Goal: Task Accomplishment & Management: Manage account settings

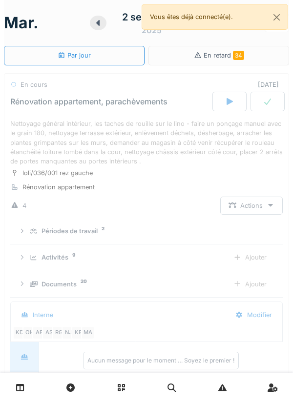
scroll to position [34, 0]
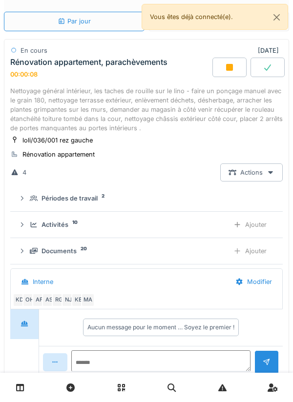
click at [228, 72] on div at bounding box center [229, 68] width 34 height 20
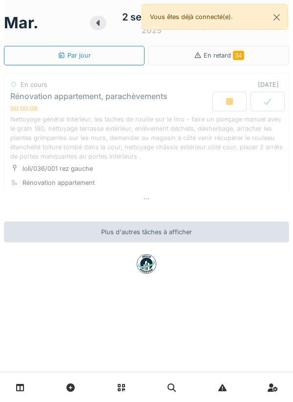
scroll to position [0, 0]
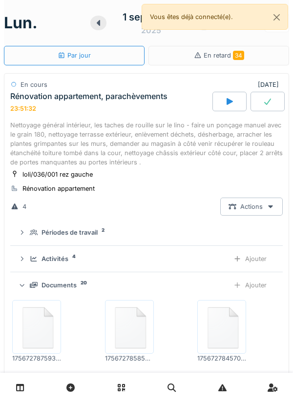
scroll to position [34, 0]
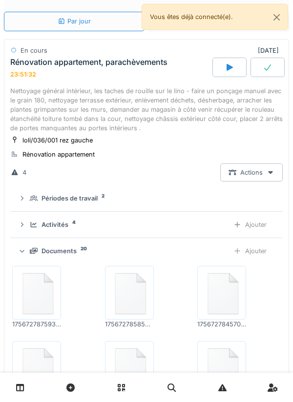
click at [40, 297] on img at bounding box center [37, 293] width 44 height 49
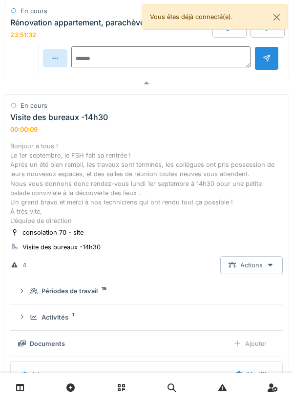
scroll to position [862, 0]
